Goal: Find specific page/section: Find specific page/section

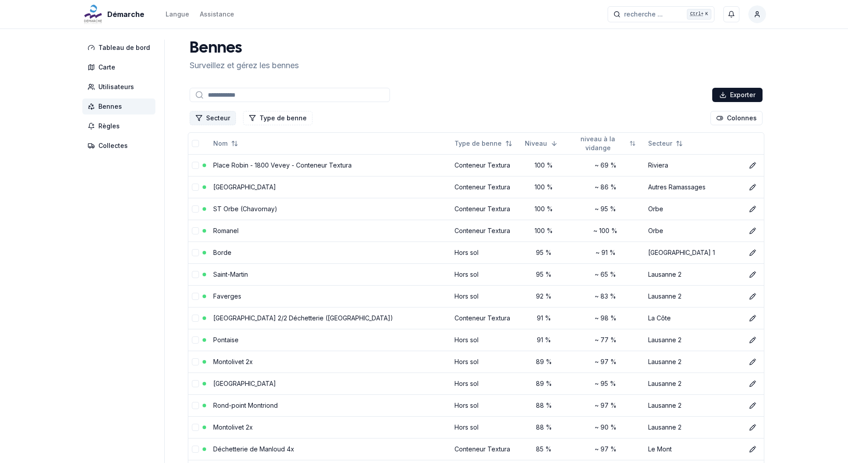
click at [216, 115] on button "Secteur" at bounding box center [213, 118] width 46 height 14
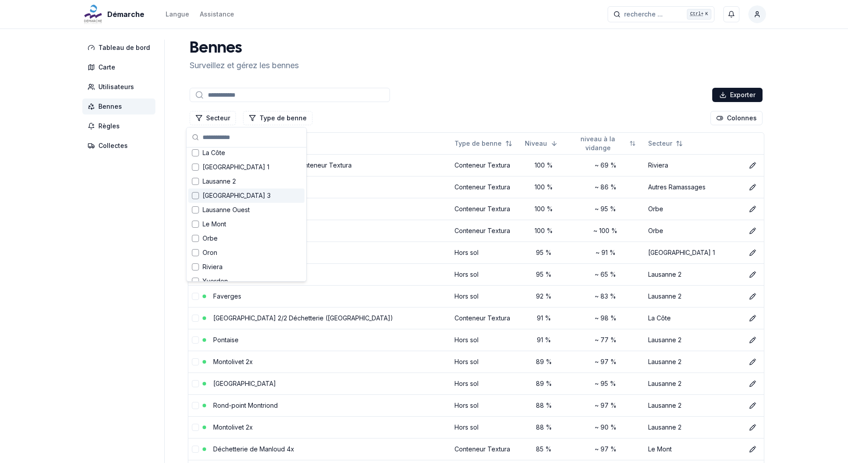
click at [196, 196] on div "Suggestions" at bounding box center [195, 195] width 7 height 7
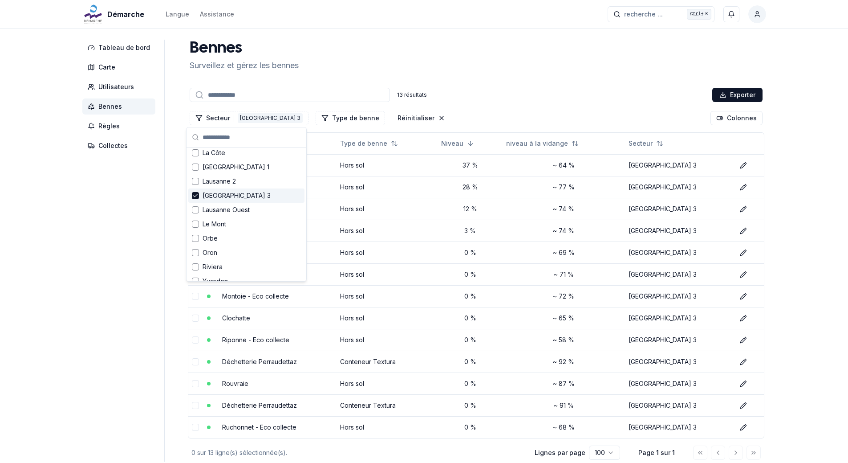
click at [500, 46] on div "[PERSON_NAME] et gérez les bennes" at bounding box center [476, 56] width 580 height 32
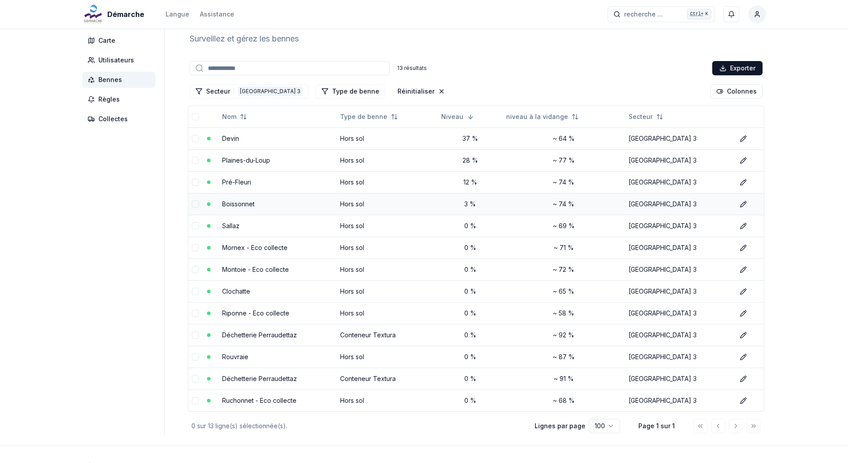
scroll to position [53, 0]
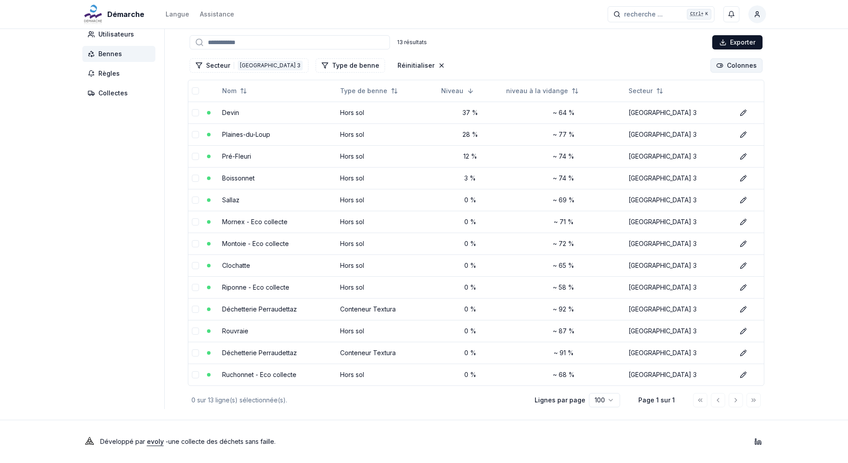
click at [722, 66] on html "Démarche Langue Assistance recherche ... recherche ... Ctrl+ K [PERSON_NAME] Ta…" at bounding box center [424, 204] width 848 height 515
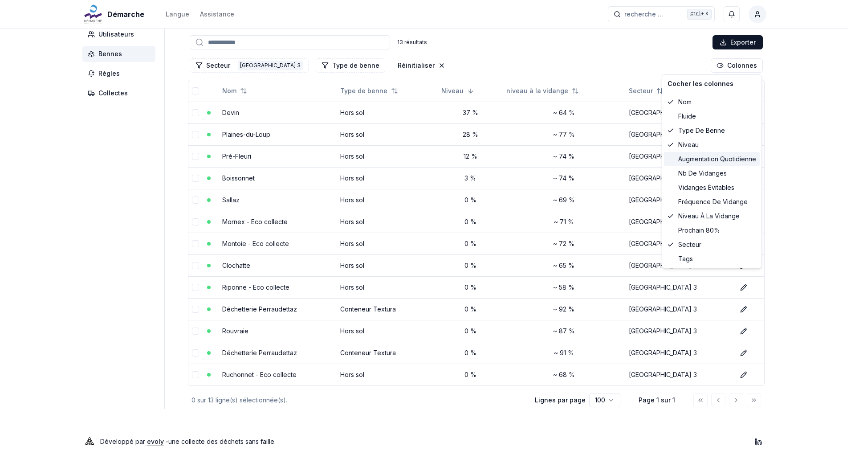
click at [697, 164] on div "augmentation quotidienne" at bounding box center [712, 159] width 96 height 14
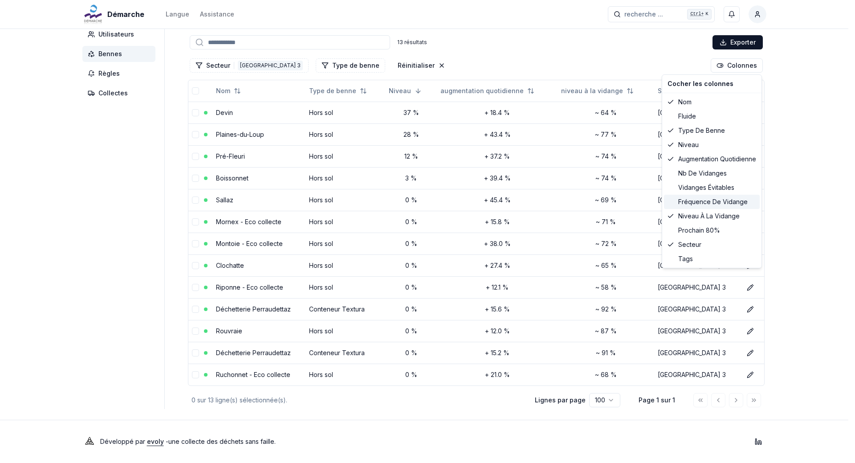
click at [683, 200] on div "fréquence de vidange" at bounding box center [712, 202] width 96 height 14
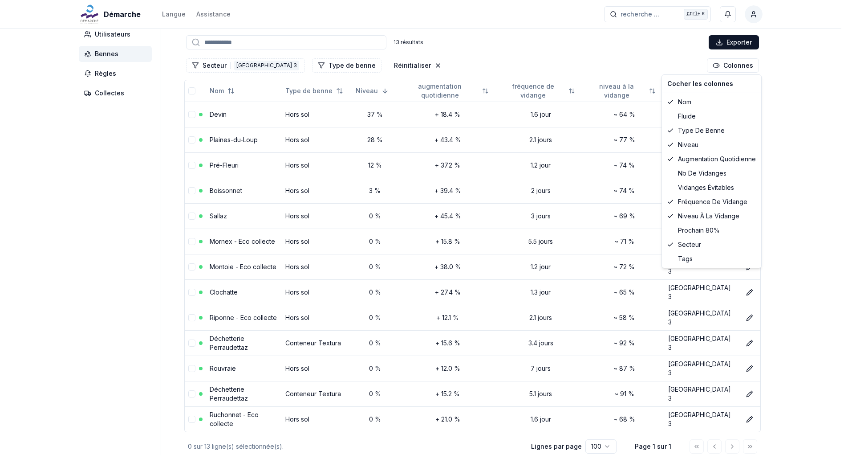
click at [597, 52] on html "Démarche Langue Assistance recherche ... recherche ... Ctrl+ K [PERSON_NAME] Ta…" at bounding box center [424, 228] width 848 height 562
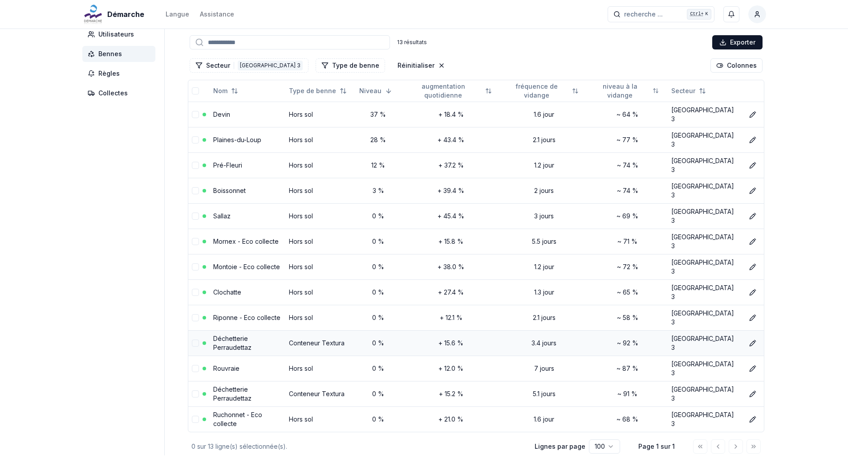
click at [252, 334] on link "Déchetterie Perraudettaz" at bounding box center [232, 342] width 38 height 16
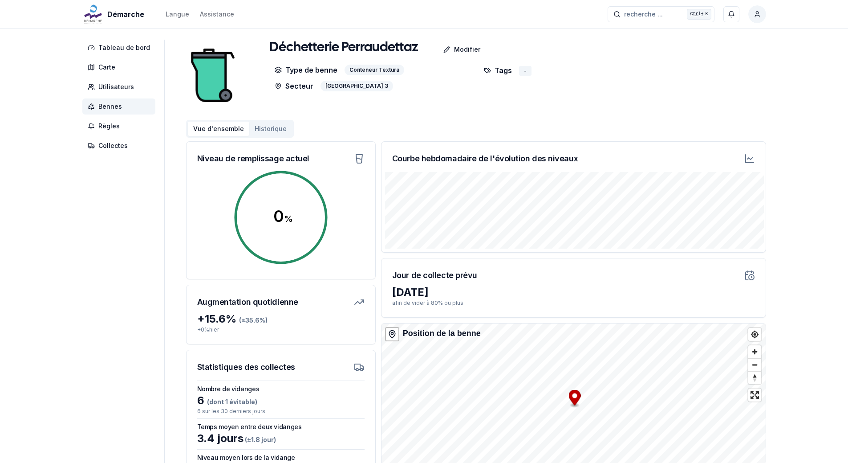
click at [669, 109] on div "Déchetterie Perraudettaz Modifier Type de benne Conteneur Textura Secteur Lausa…" at bounding box center [476, 75] width 580 height 71
click at [110, 103] on span "Bennes" at bounding box center [110, 106] width 24 height 9
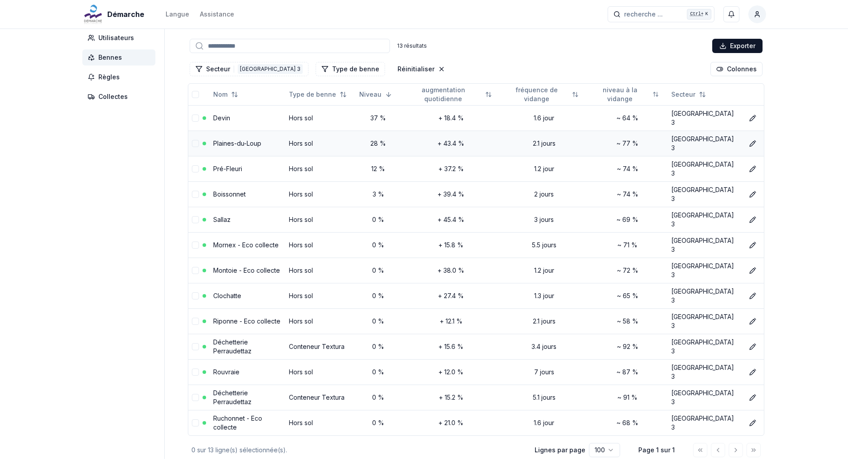
scroll to position [53, 0]
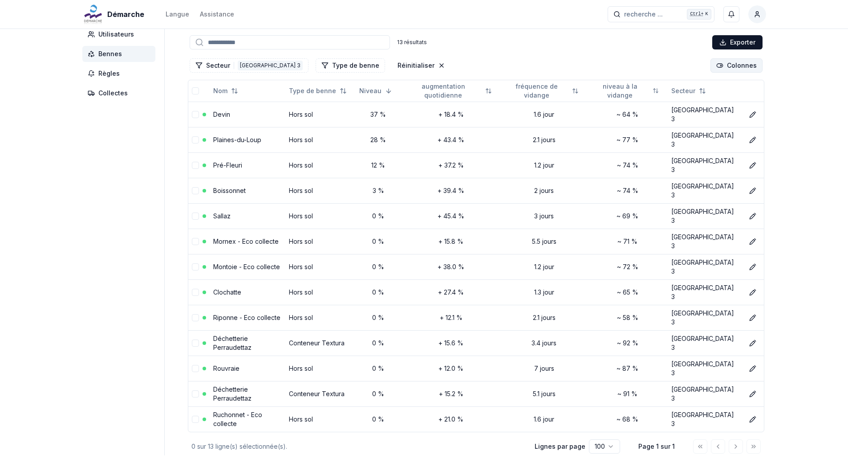
click at [738, 63] on html "Démarche Langue Assistance recherche ... recherche ... Ctrl+ K [PERSON_NAME] Ta…" at bounding box center [424, 228] width 848 height 562
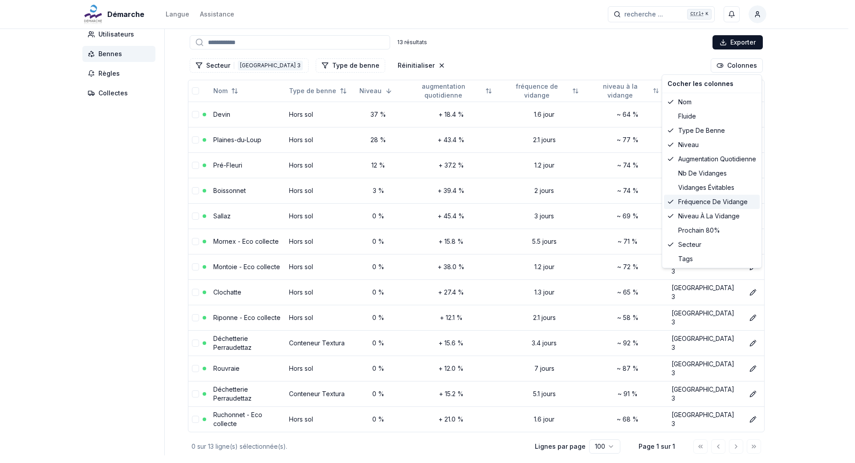
click at [669, 200] on icon at bounding box center [670, 201] width 7 height 7
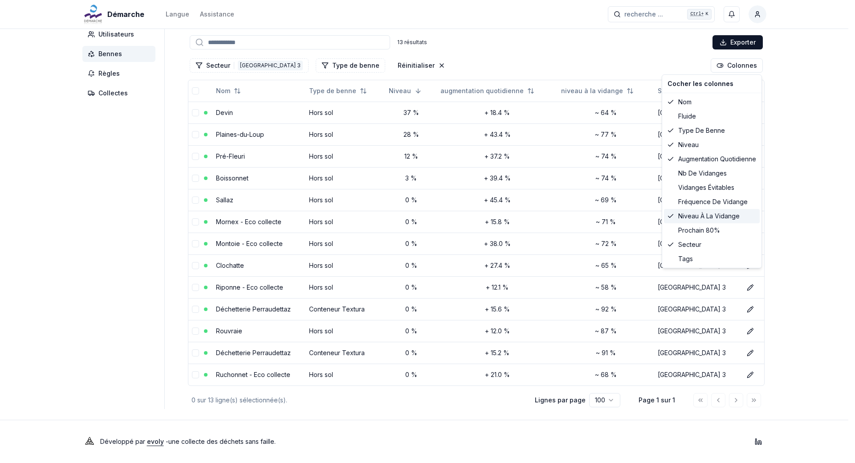
click at [670, 216] on icon at bounding box center [670, 215] width 7 height 7
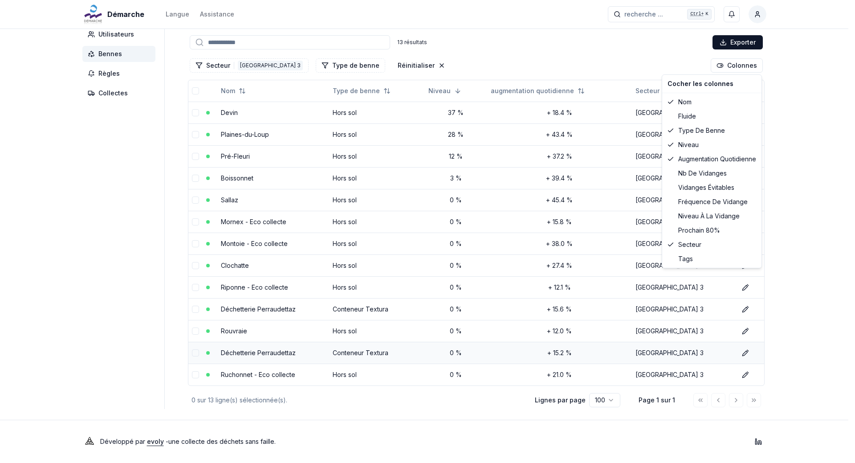
click at [289, 354] on html "Démarche Langue Assistance recherche ... recherche ... Ctrl+ K [PERSON_NAME] Ta…" at bounding box center [427, 204] width 855 height 515
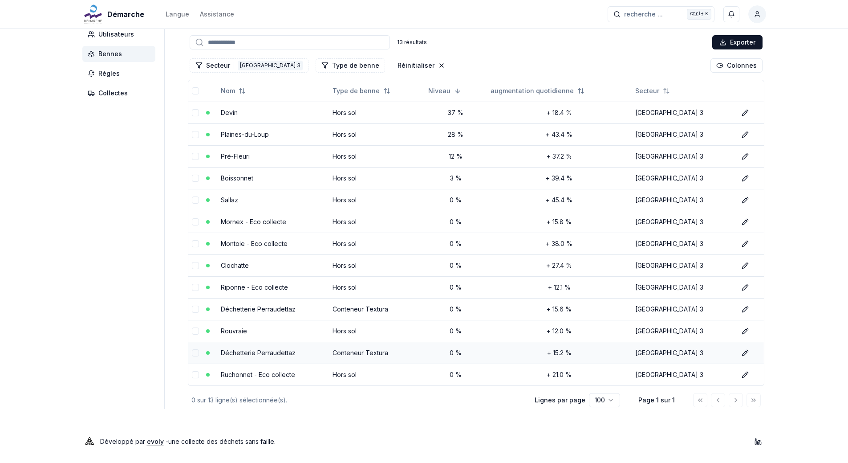
click at [286, 355] on link "Déchetterie Perraudettaz" at bounding box center [258, 353] width 75 height 8
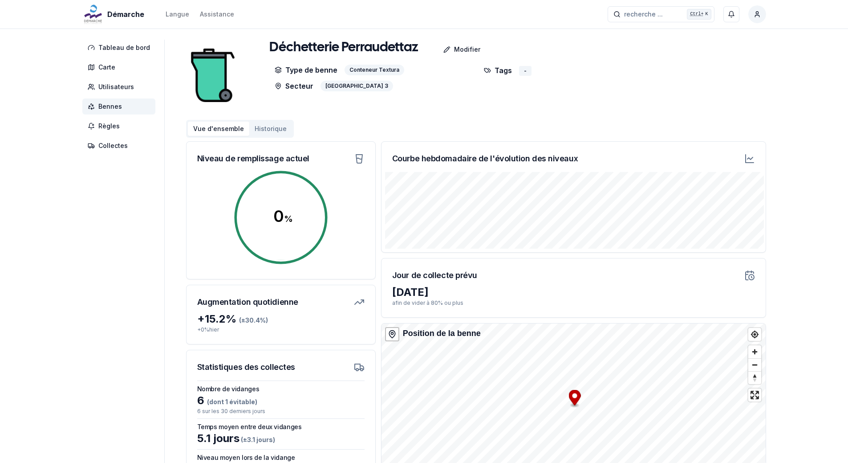
click at [109, 108] on span "Bennes" at bounding box center [110, 106] width 24 height 9
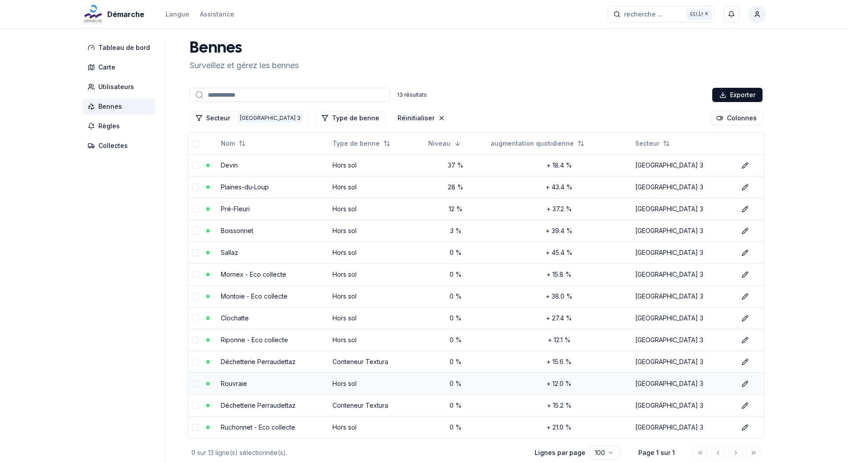
click at [240, 384] on link "Rouvraie" at bounding box center [234, 383] width 26 height 8
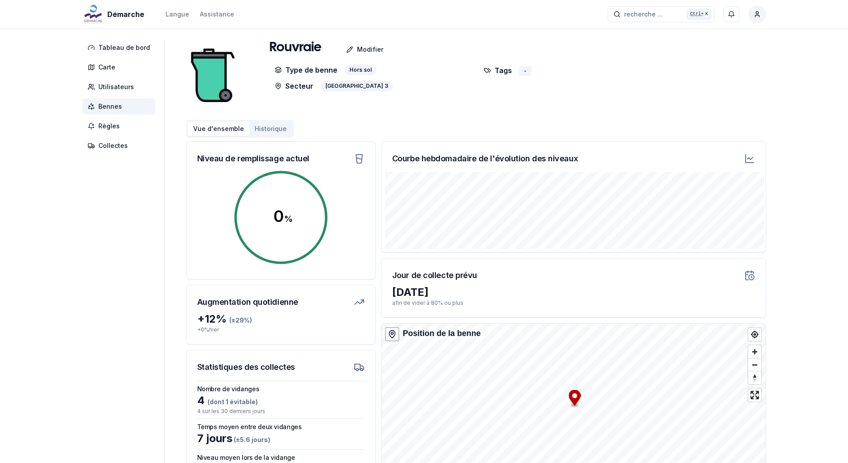
click at [592, 126] on div "Vue d'ensemble Historique" at bounding box center [476, 129] width 580 height 18
click at [112, 106] on span "Bennes" at bounding box center [110, 106] width 24 height 9
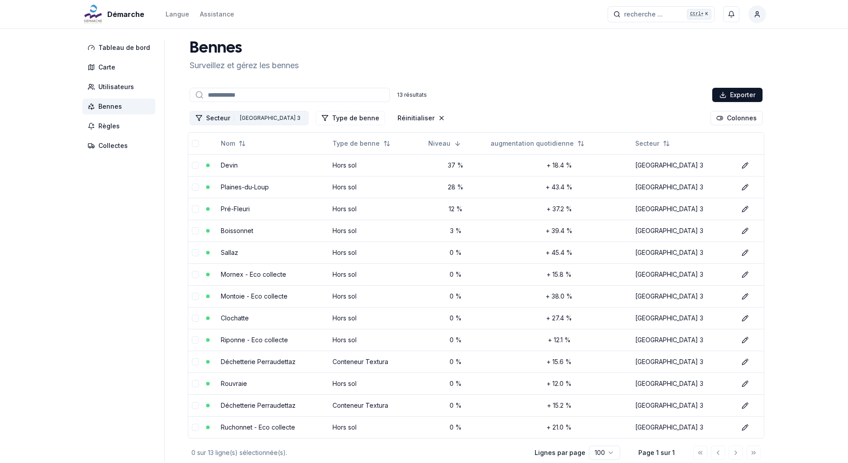
click at [252, 115] on div "[GEOGRAPHIC_DATA] 3" at bounding box center [270, 118] width 65 height 10
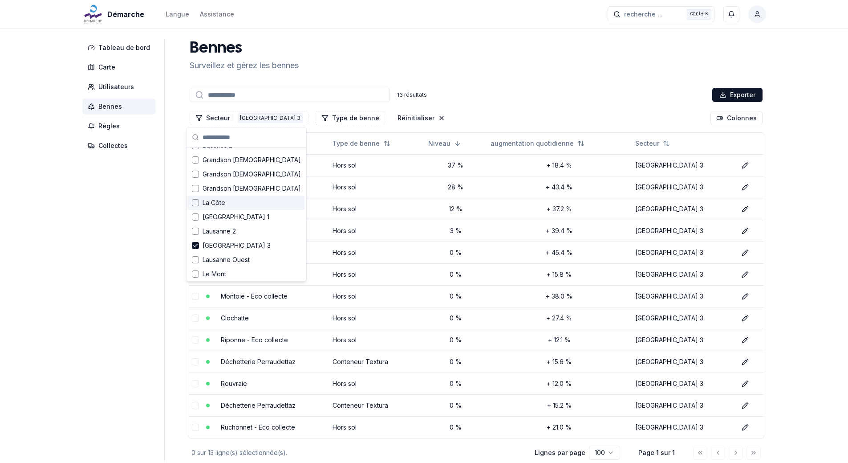
scroll to position [89, 0]
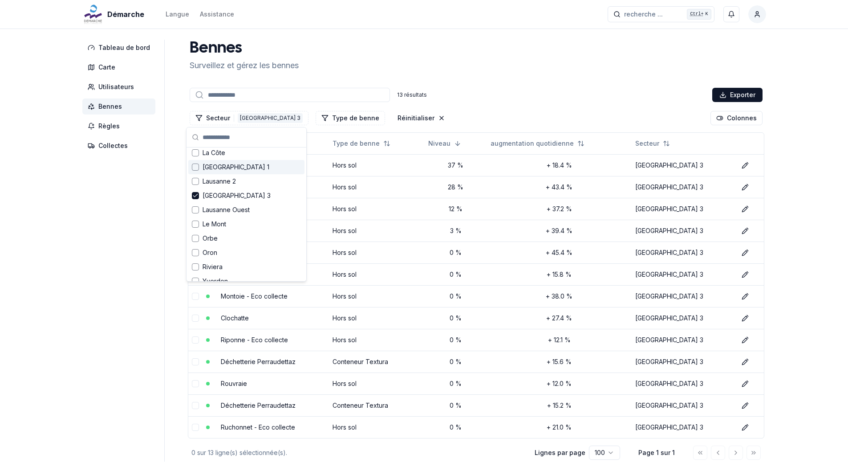
click at [195, 166] on div "Suggestions" at bounding box center [195, 166] width 7 height 7
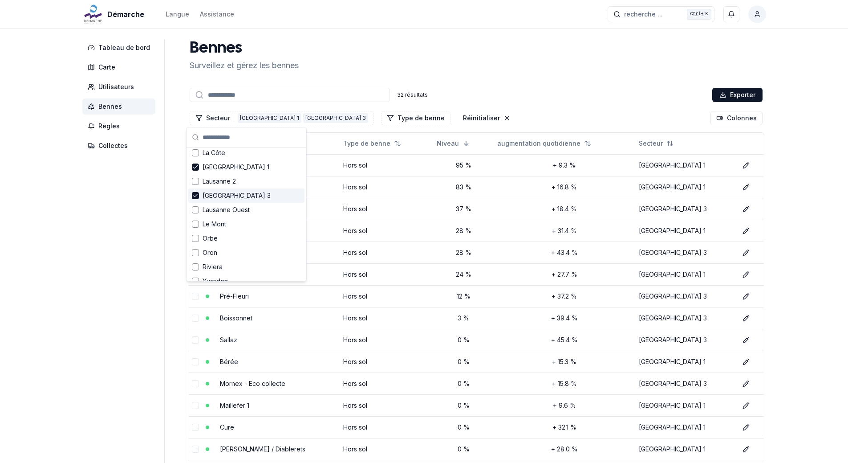
click at [197, 197] on icon "Suggestions" at bounding box center [195, 195] width 6 height 7
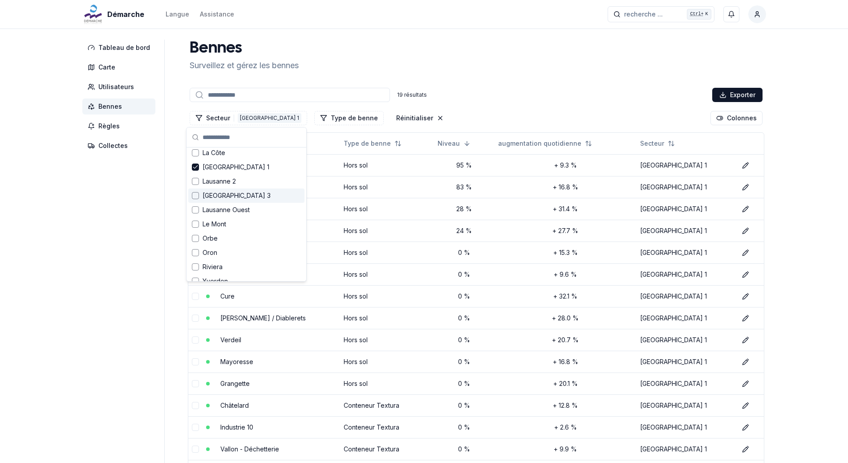
click at [477, 85] on div "[PERSON_NAME] et gérez les bennes 19 résultats Exporter Secteur 1 [GEOGRAPHIC_D…" at bounding box center [476, 316] width 580 height 553
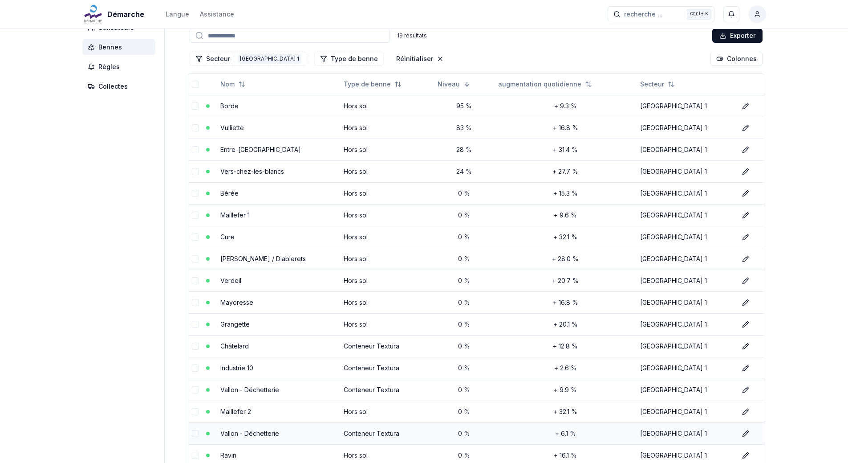
scroll to position [45, 0]
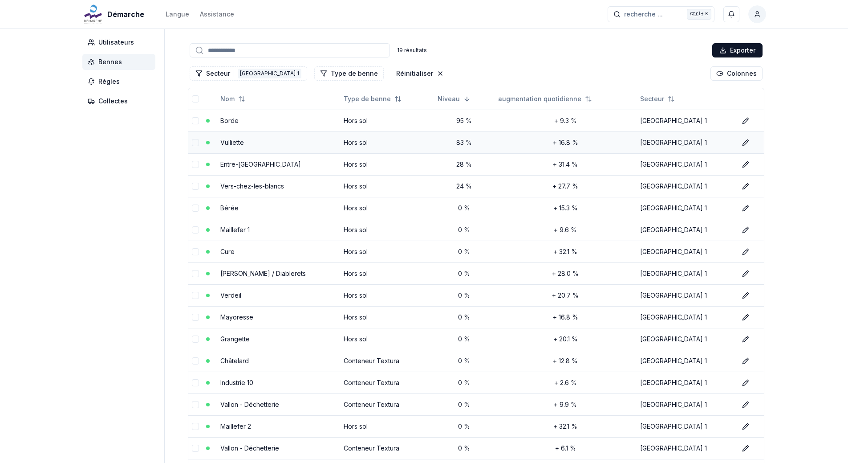
click at [254, 142] on td "Vulliette" at bounding box center [279, 142] width 124 height 22
click at [228, 142] on link "Vulliette" at bounding box center [232, 143] width 24 height 8
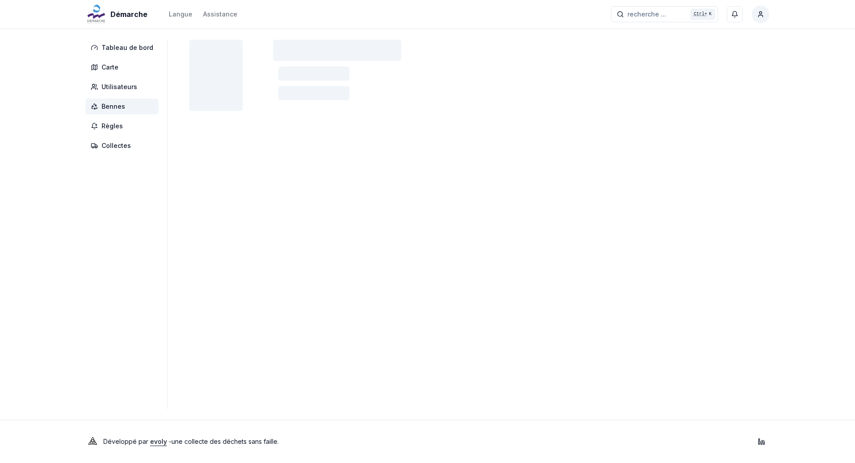
click at [228, 142] on main at bounding box center [479, 224] width 580 height 369
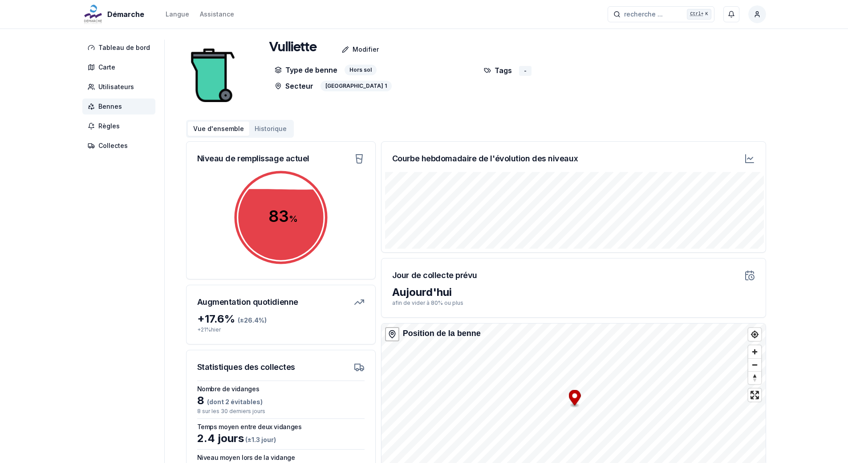
click at [117, 110] on span "Bennes" at bounding box center [110, 106] width 24 height 9
